Goal: Task Accomplishment & Management: Manage account settings

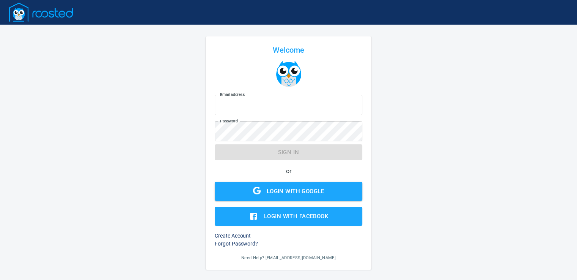
type input "[PERSON_NAME][EMAIL_ADDRESS][DOMAIN_NAME]"
click at [296, 192] on div "Login with Google" at bounding box center [295, 192] width 57 height 10
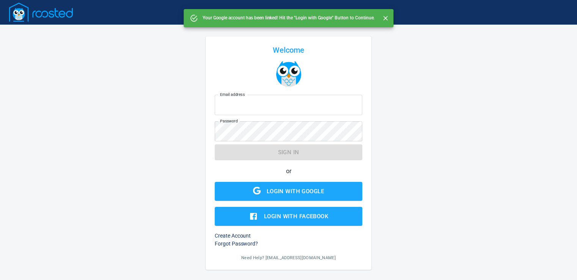
type input "[PERSON_NAME][EMAIL_ADDRESS][DOMAIN_NAME]"
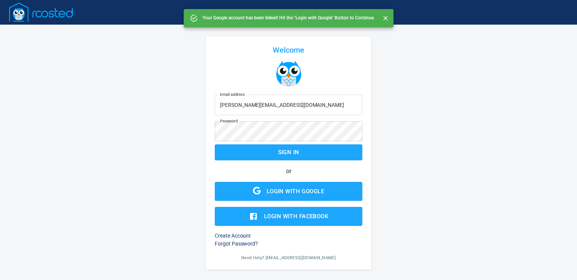
click at [287, 151] on form "Your Google account has been linked! Hit the "Login with Google" Button to Cont…" at bounding box center [289, 159] width 148 height 134
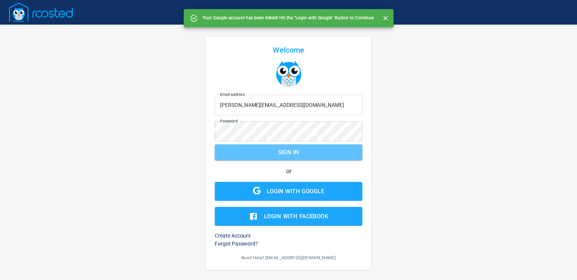
click at [286, 153] on span "Sign in" at bounding box center [288, 153] width 131 height 10
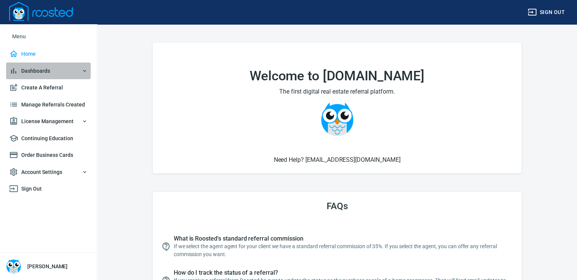
click at [83, 68] on icon "button" at bounding box center [85, 71] width 6 height 6
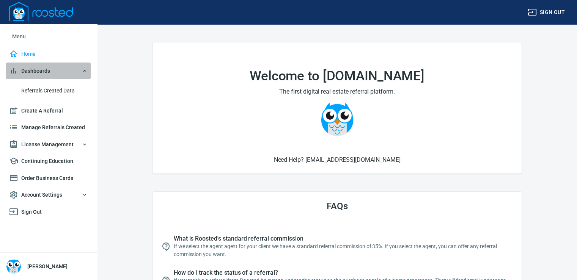
click at [35, 70] on span "Dashboards" at bounding box center [48, 70] width 79 height 9
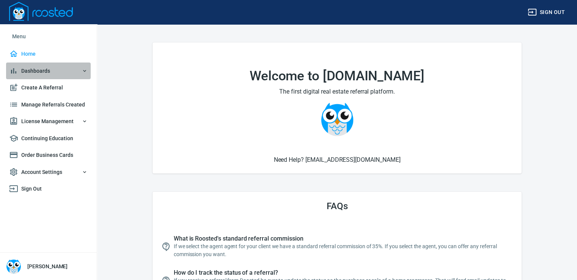
click at [35, 70] on span "Dashboards" at bounding box center [48, 70] width 79 height 9
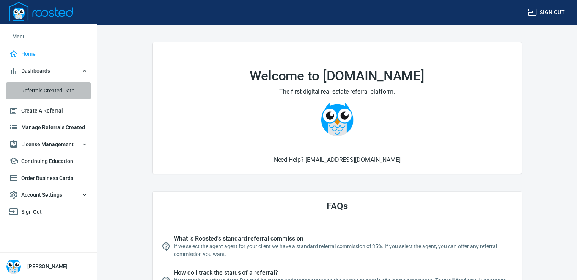
click at [42, 88] on span "Referrals Created Data" at bounding box center [54, 90] width 66 height 9
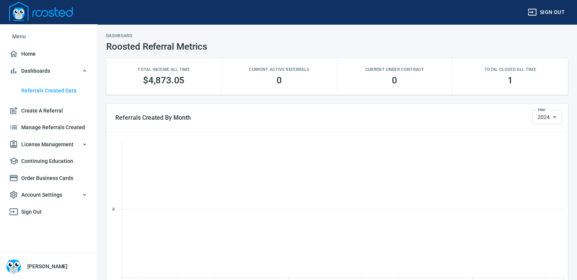
click at [52, 143] on span "License Management" at bounding box center [48, 144] width 79 height 9
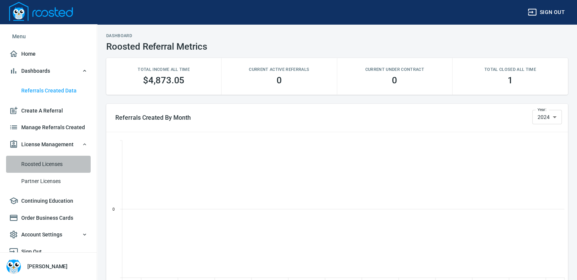
click at [50, 169] on span "Roosted Licenses" at bounding box center [54, 164] width 66 height 9
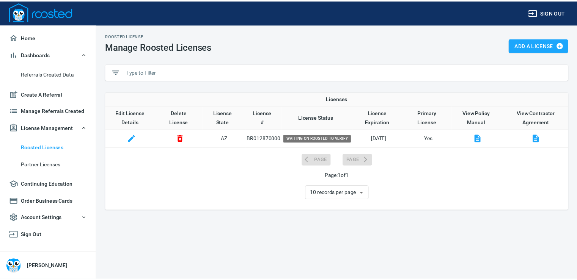
scroll to position [26, 0]
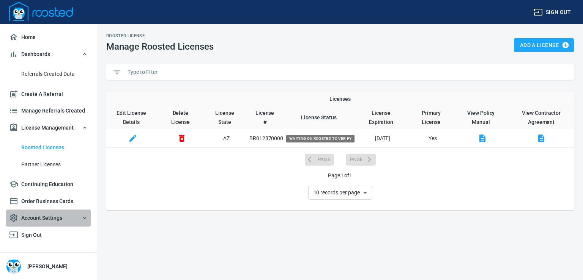
click at [53, 218] on span "Account Settings" at bounding box center [48, 218] width 79 height 9
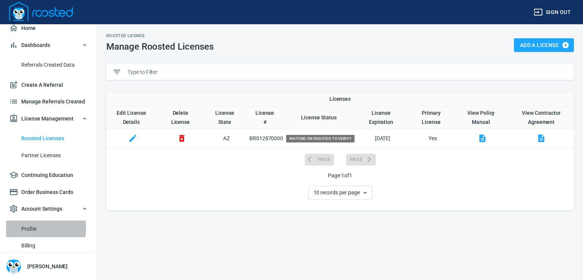
click at [34, 234] on span "Profile" at bounding box center [54, 229] width 66 height 9
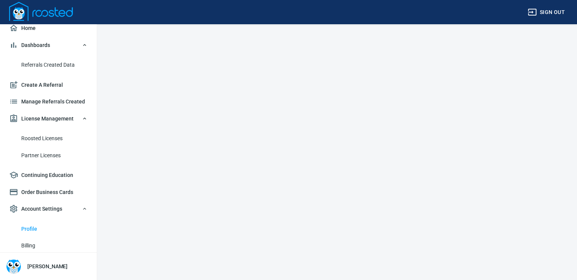
select select "AZ"
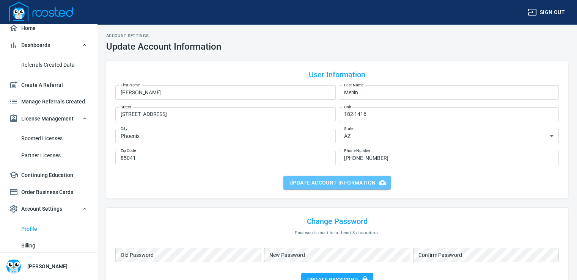
click at [337, 182] on span "Update Account Information" at bounding box center [336, 182] width 95 height 9
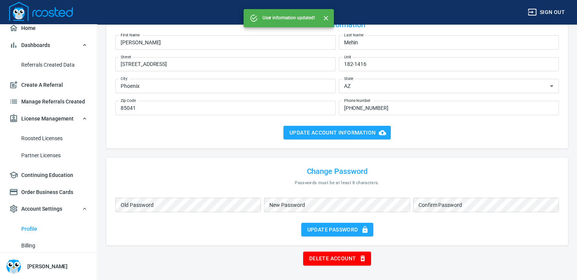
scroll to position [50, 0]
